Goal: Check status: Check status

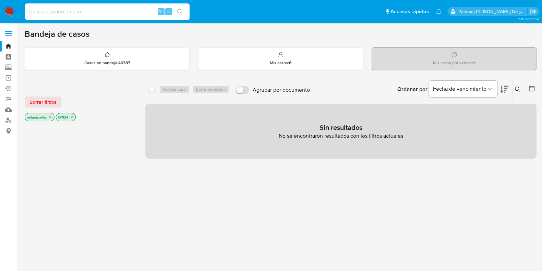
click at [119, 13] on input at bounding box center [107, 11] width 165 height 9
paste input "690580295"
type input "690580295"
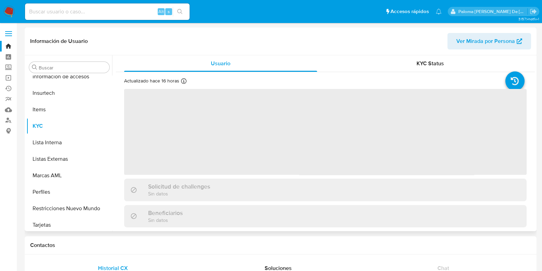
scroll to position [290, 0]
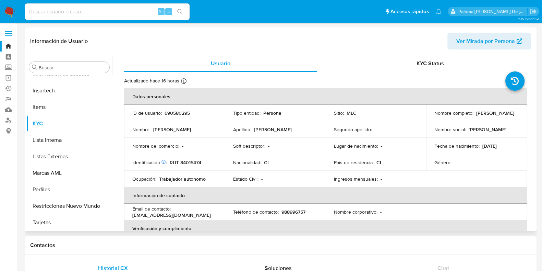
select select "10"
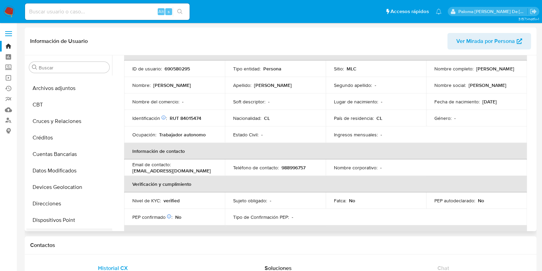
scroll to position [43, 0]
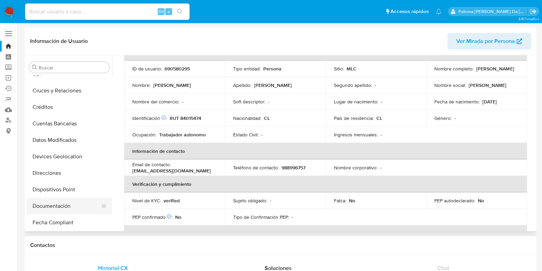
click at [60, 208] on button "Documentación" at bounding box center [66, 206] width 80 height 16
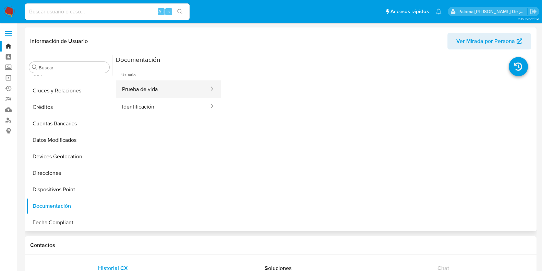
click at [156, 92] on button "Prueba de vida" at bounding box center [163, 88] width 94 height 17
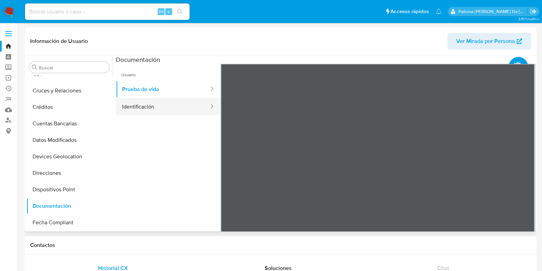
click at [164, 108] on button "Identificación" at bounding box center [163, 106] width 94 height 17
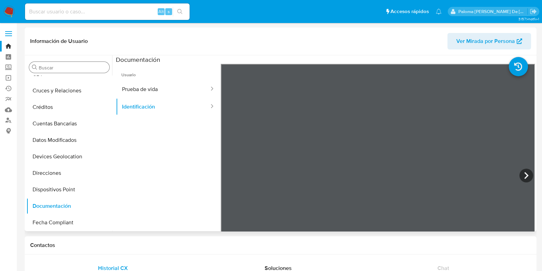
click at [60, 67] on input "Buscar" at bounding box center [73, 68] width 68 height 6
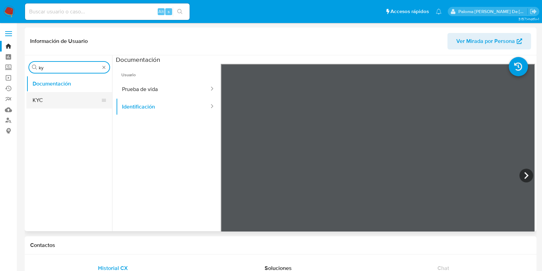
click at [52, 102] on button "KYC" at bounding box center [66, 100] width 80 height 16
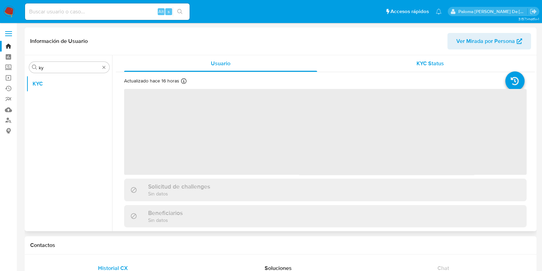
click at [431, 70] on div "KYC Status" at bounding box center [430, 63] width 193 height 16
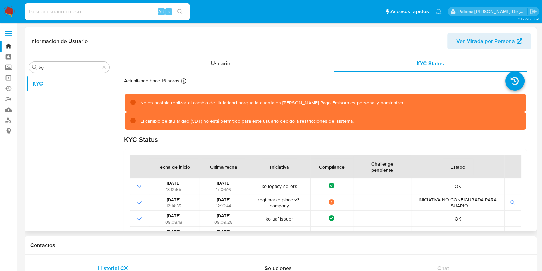
scroll to position [85, 0]
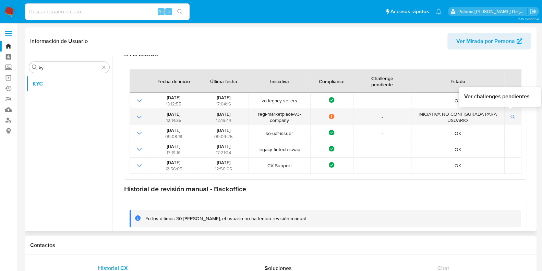
click at [513, 116] on icon "button" at bounding box center [513, 117] width 5 height 5
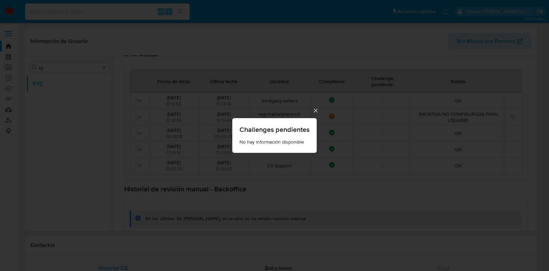
click at [317, 110] on icon "Cerrar" at bounding box center [315, 110] width 7 height 7
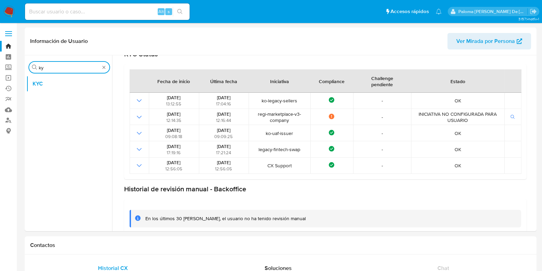
drag, startPoint x: 49, startPoint y: 68, endPoint x: 19, endPoint y: 65, distance: 29.6
click at [27, 65] on div "Buscar ky KYC" at bounding box center [69, 143] width 86 height 175
click at [42, 83] on button "Fecha Compliant" at bounding box center [66, 83] width 80 height 16
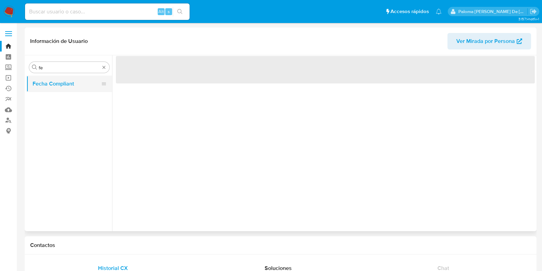
scroll to position [0, 0]
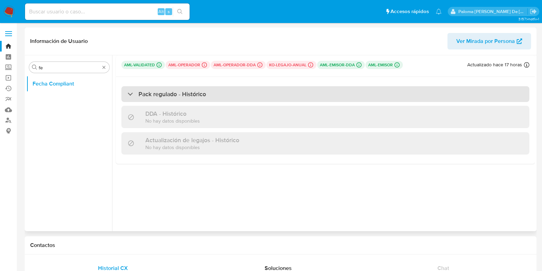
click at [186, 95] on h3 "Pack regulado - Histórico" at bounding box center [173, 94] width 68 height 8
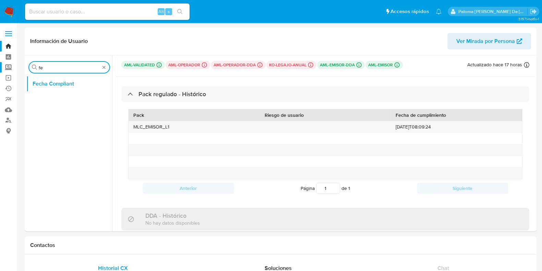
type input "ky"
click at [55, 103] on button "KYC" at bounding box center [66, 100] width 80 height 16
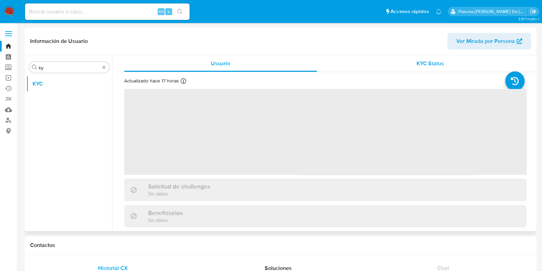
click at [434, 63] on span "KYC Status" at bounding box center [430, 63] width 27 height 8
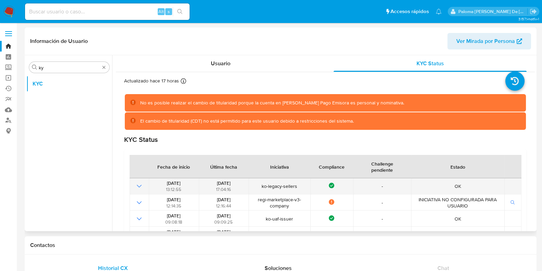
scroll to position [85, 0]
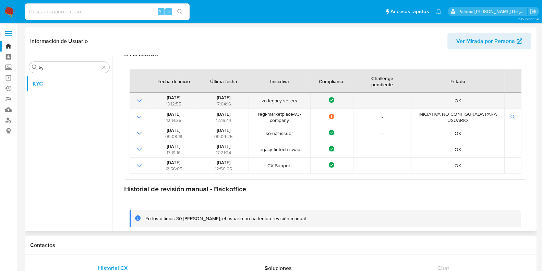
click at [138, 97] on icon "Mostrar operación" at bounding box center [139, 100] width 8 height 8
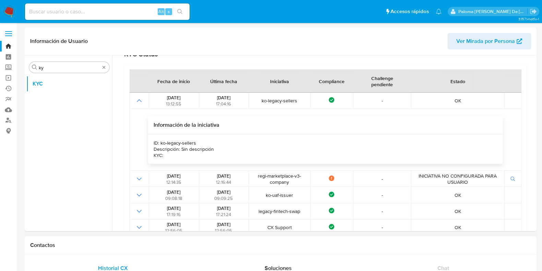
click at [123, 11] on input at bounding box center [107, 11] width 165 height 9
type input "[PERSON_NAME][EMAIL_ADDRESS][DOMAIN_NAME]"
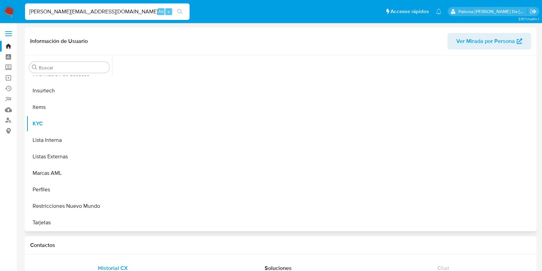
scroll to position [290, 0]
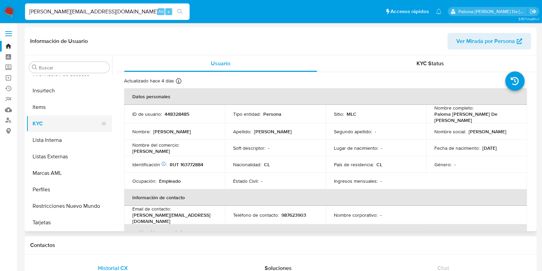
select select "10"
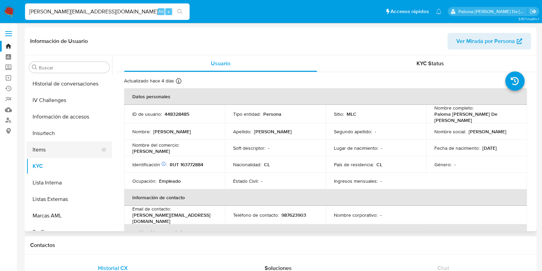
scroll to position [161, 0]
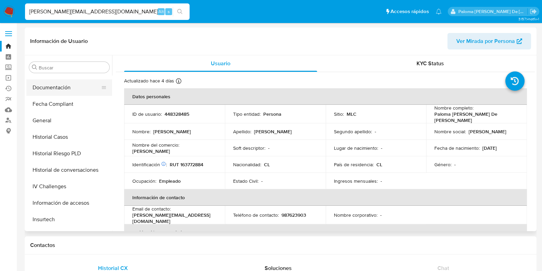
click at [61, 86] on button "Documentación" at bounding box center [66, 87] width 80 height 16
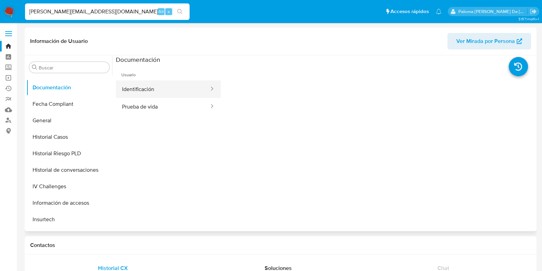
click at [144, 89] on button "Identificación" at bounding box center [163, 88] width 94 height 17
